Goal: Information Seeking & Learning: Learn about a topic

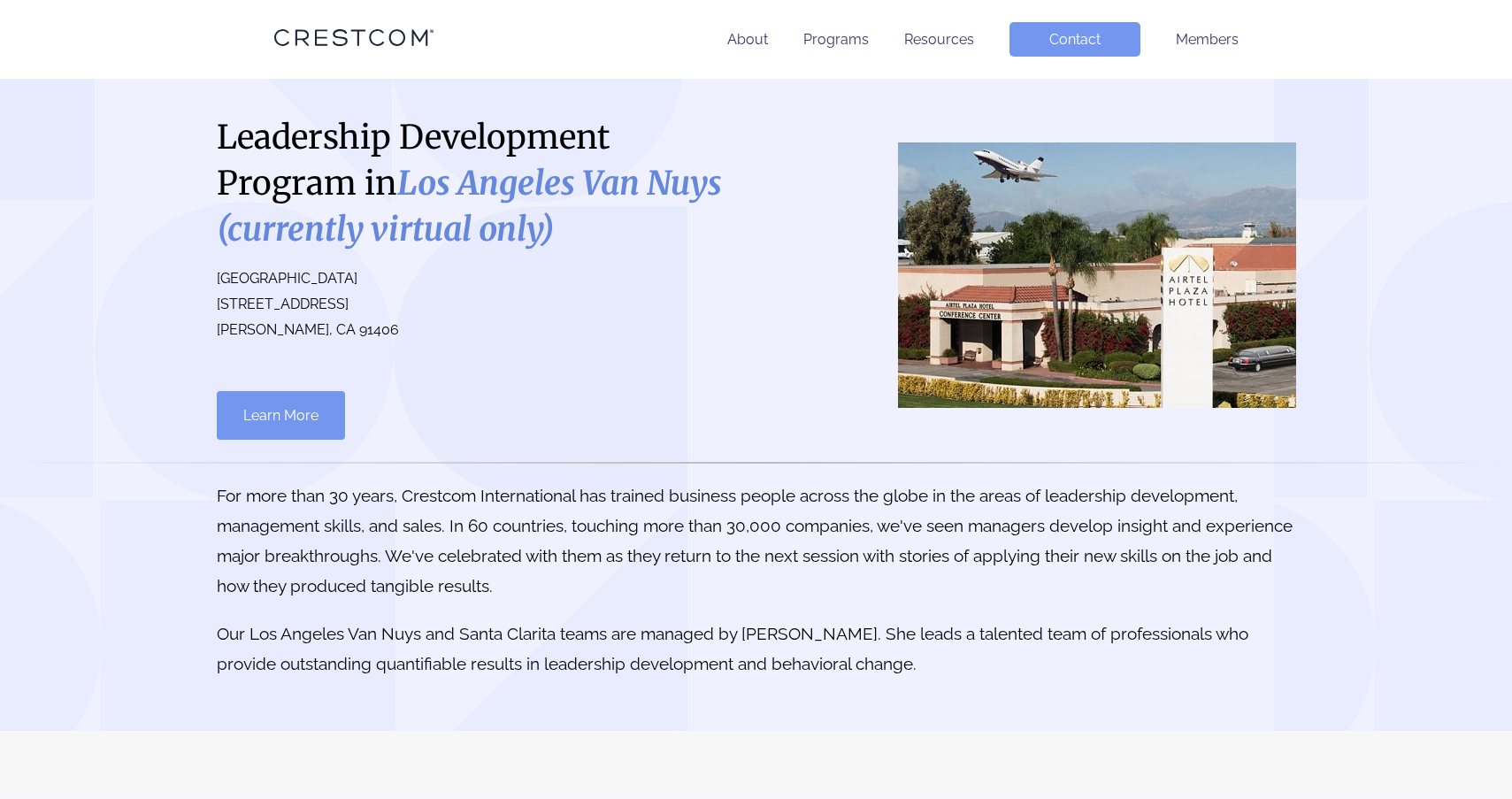
click at [279, 415] on link "Learn More" at bounding box center [280, 415] width 128 height 49
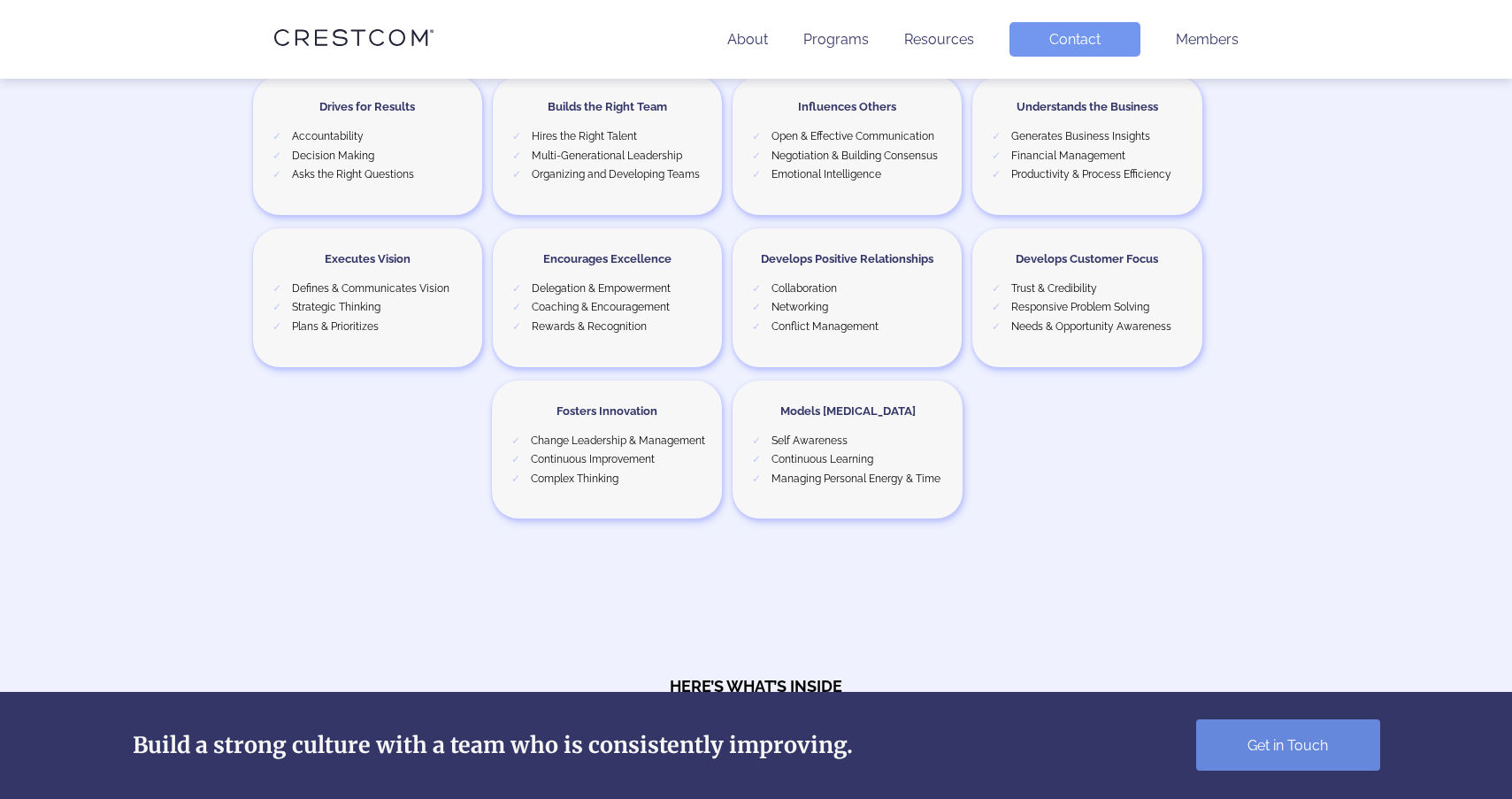
scroll to position [3096, 0]
click at [833, 29] on li "Programs" at bounding box center [836, 39] width 65 height 35
click at [830, 48] on li "Programs" at bounding box center [836, 39] width 65 height 35
click at [851, 39] on link "Programs" at bounding box center [836, 39] width 65 height 17
